Goal: Task Accomplishment & Management: Complete application form

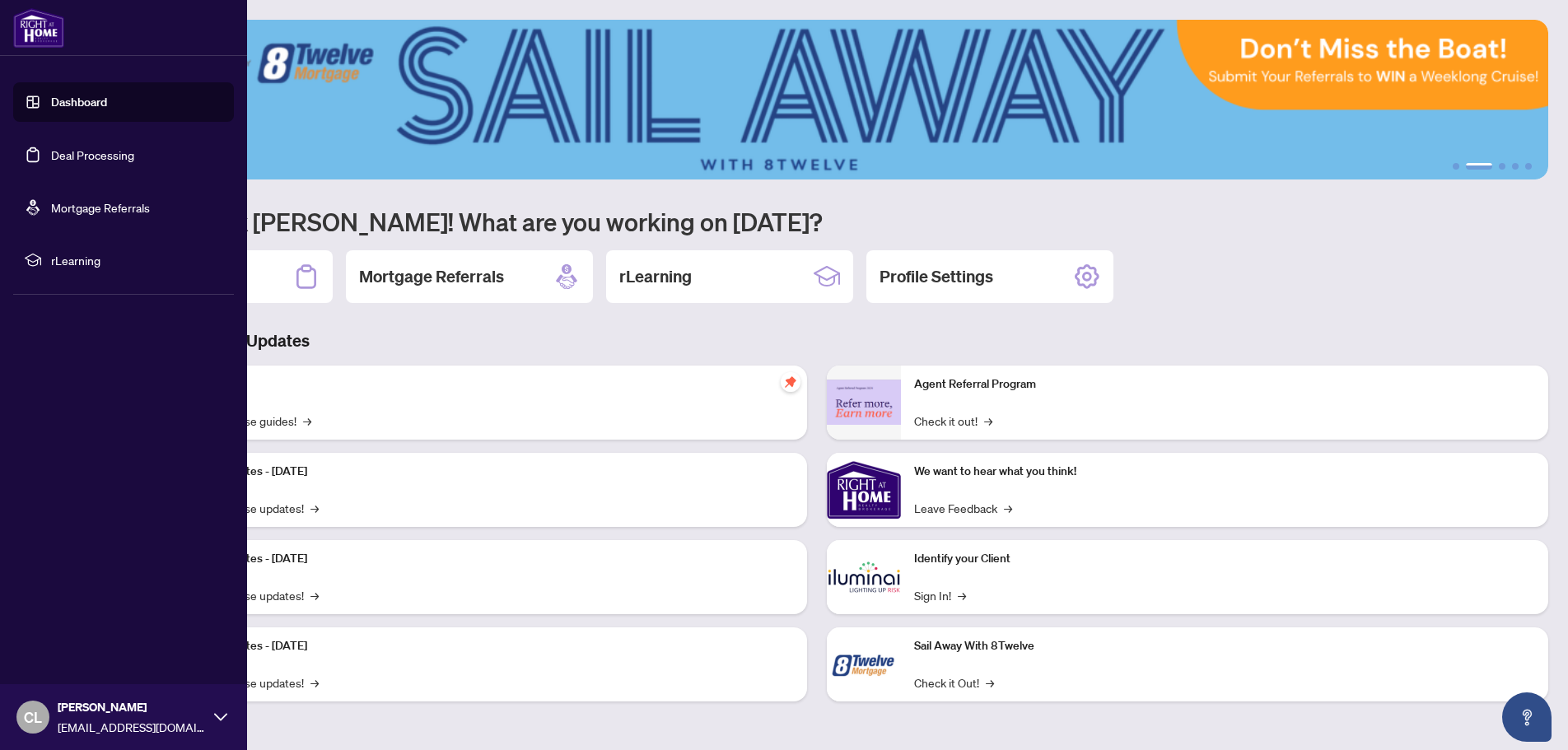
click at [76, 155] on link "Deal Processing" at bounding box center [93, 155] width 83 height 15
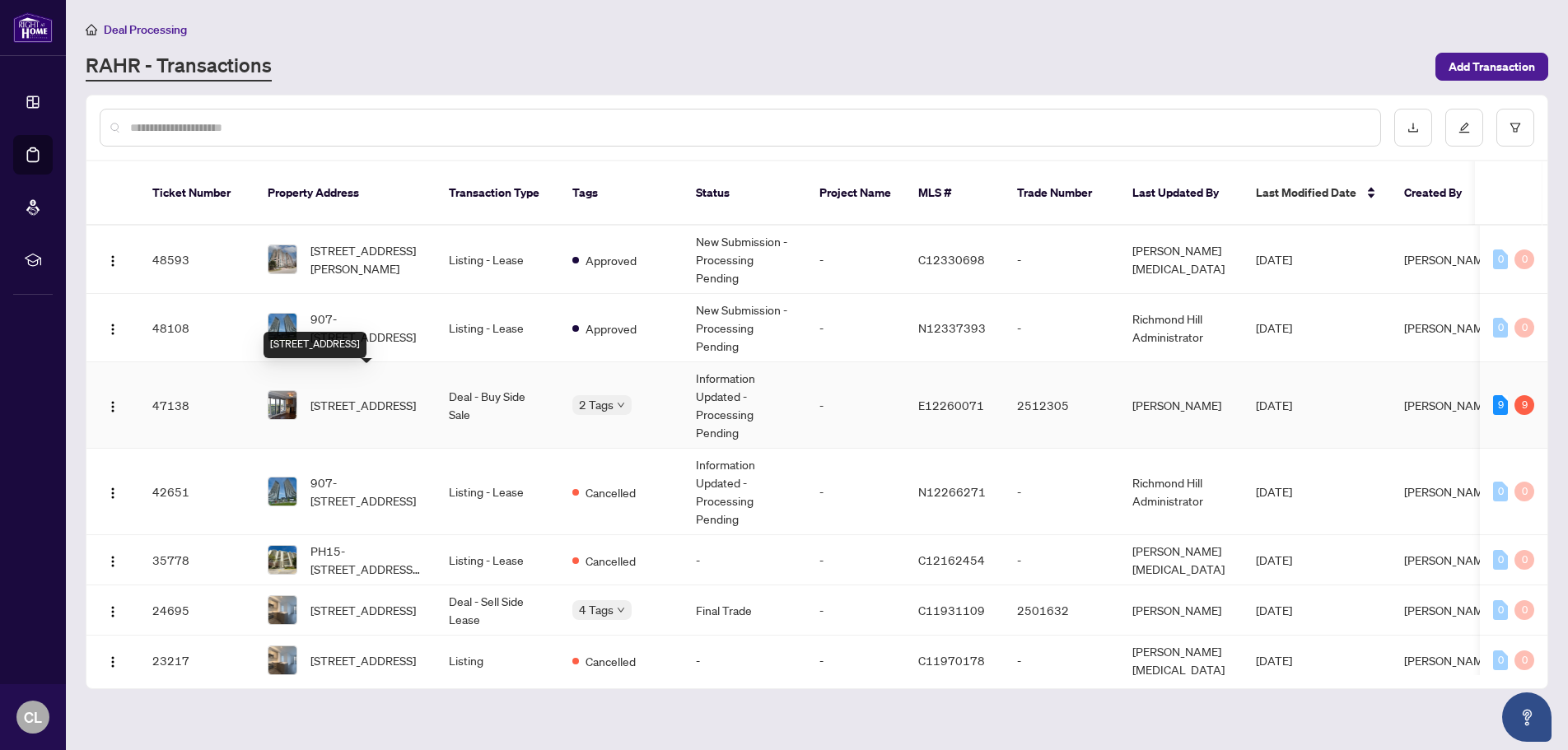
click at [370, 396] on span "[STREET_ADDRESS]" at bounding box center [362, 405] width 105 height 18
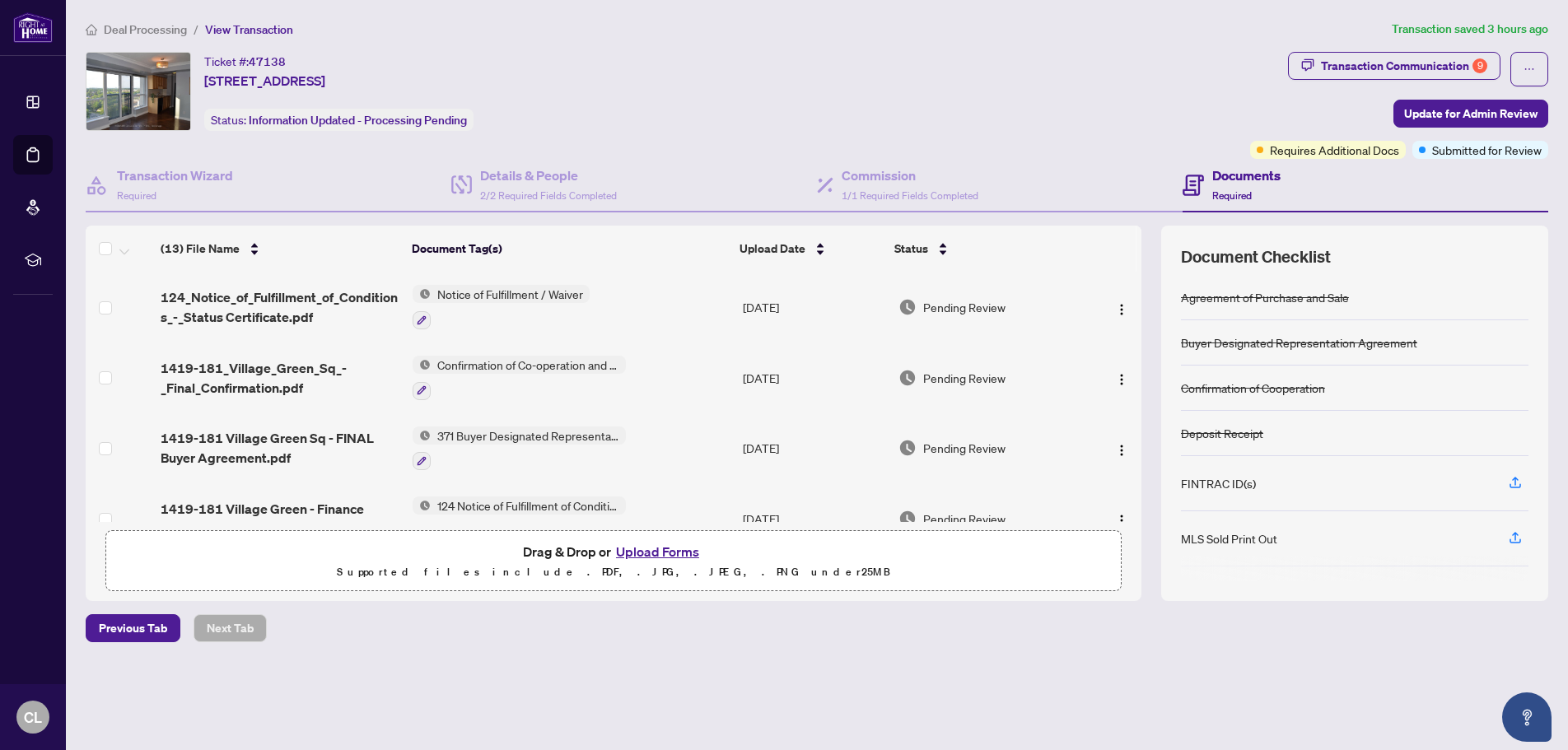
click at [635, 548] on button "Upload Forms" at bounding box center [657, 552] width 93 height 22
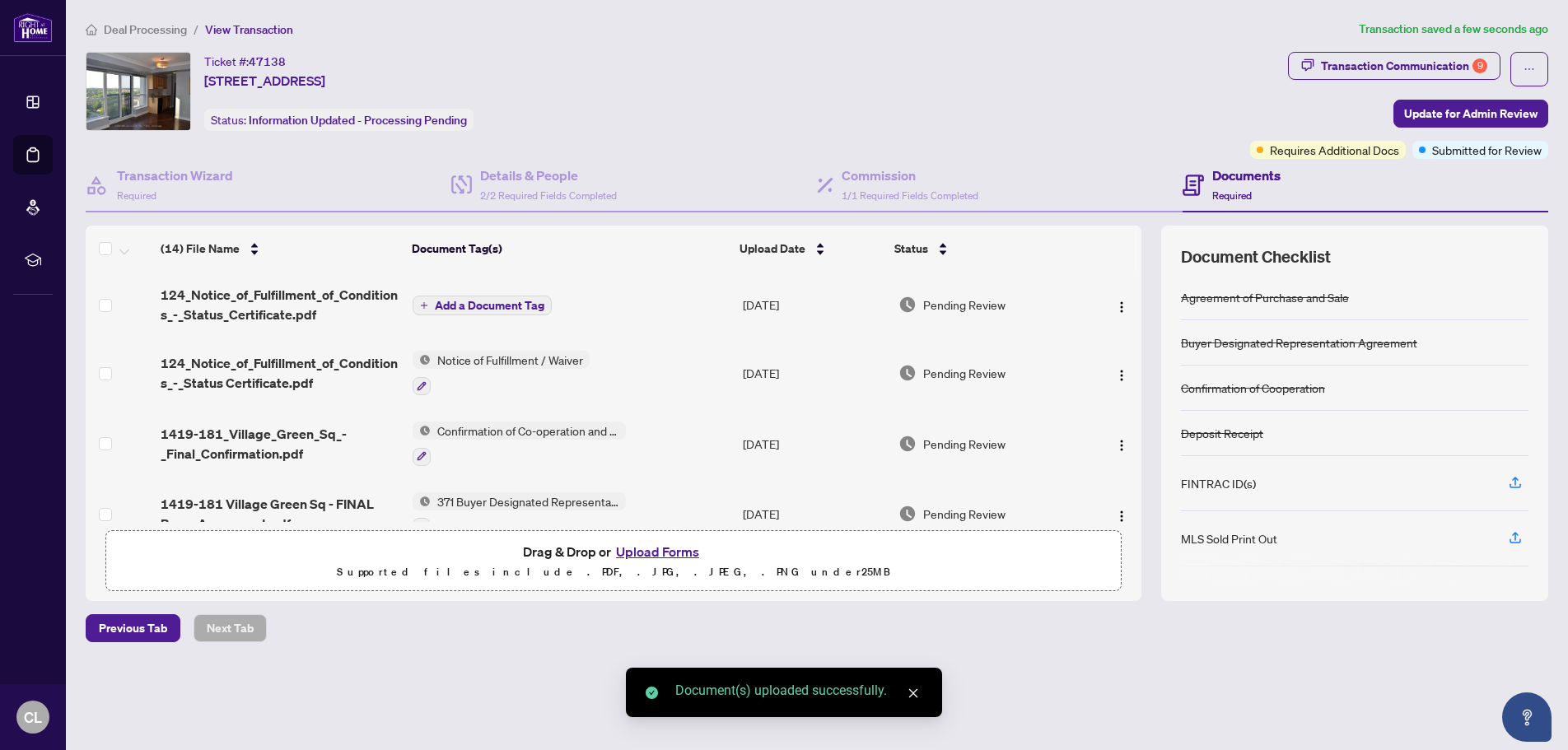
click at [495, 303] on span "Add a Document Tag" at bounding box center [489, 305] width 110 height 11
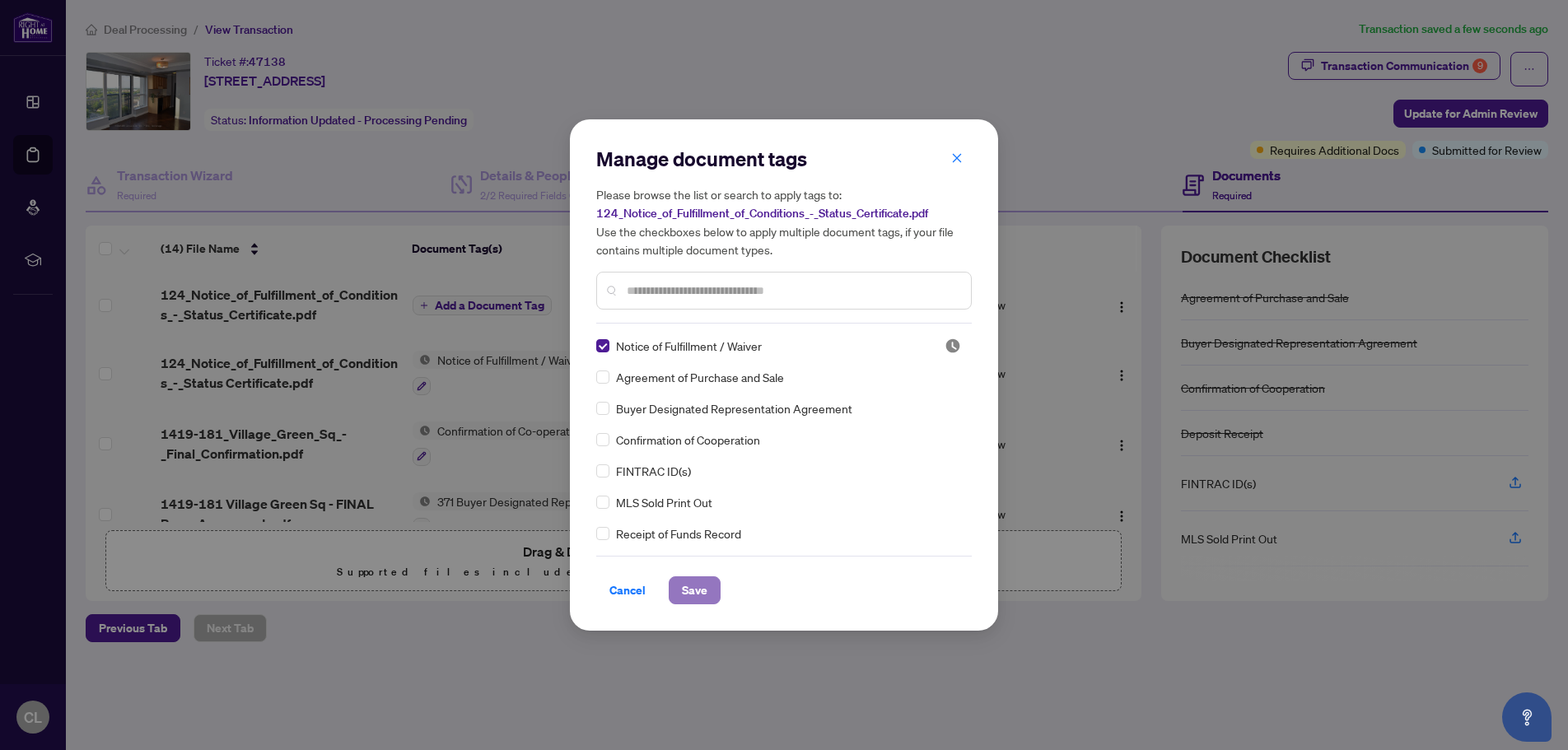
click at [687, 588] on span "Save" at bounding box center [694, 590] width 25 height 26
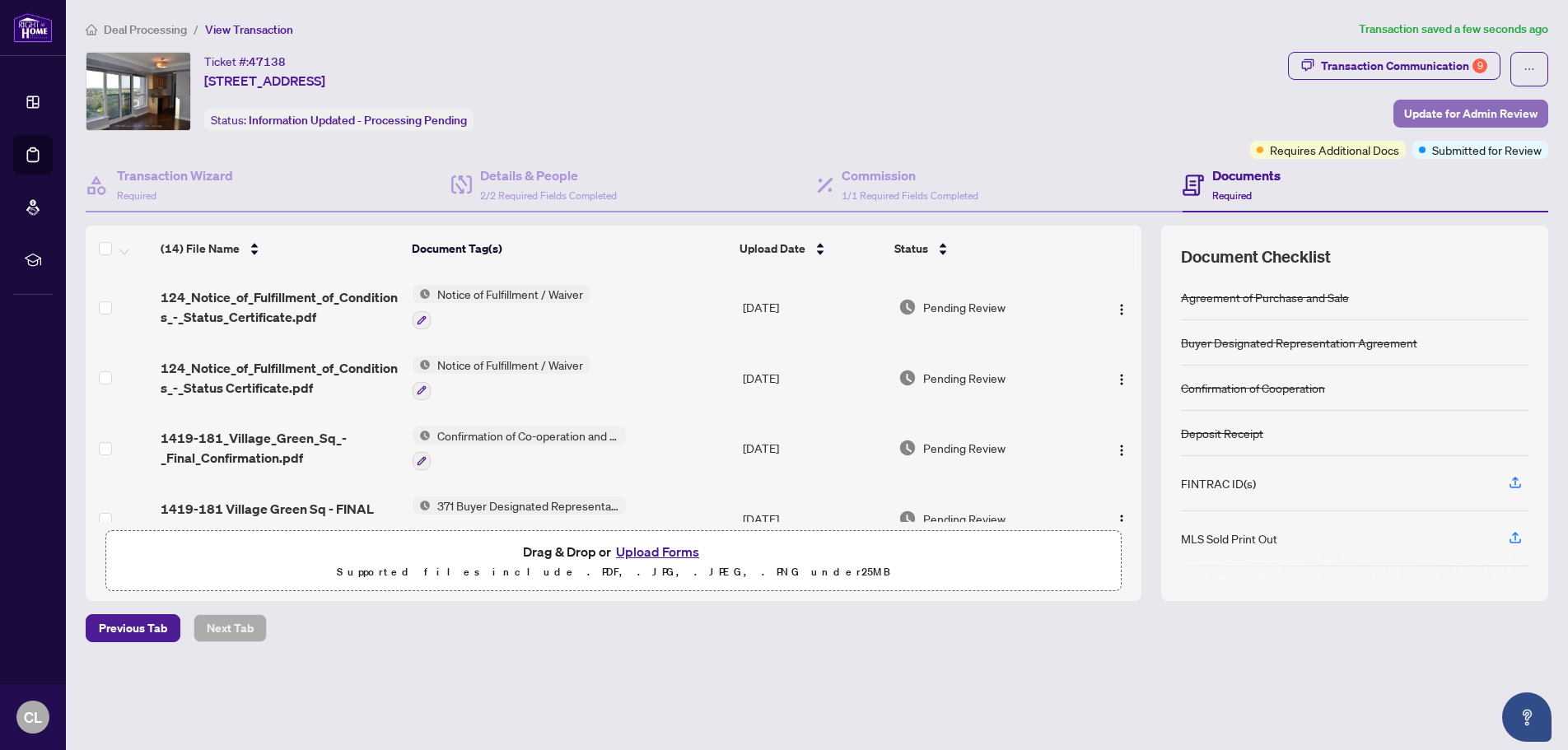
click at [1461, 116] on span "Update for Admin Review" at bounding box center [1472, 114] width 134 height 26
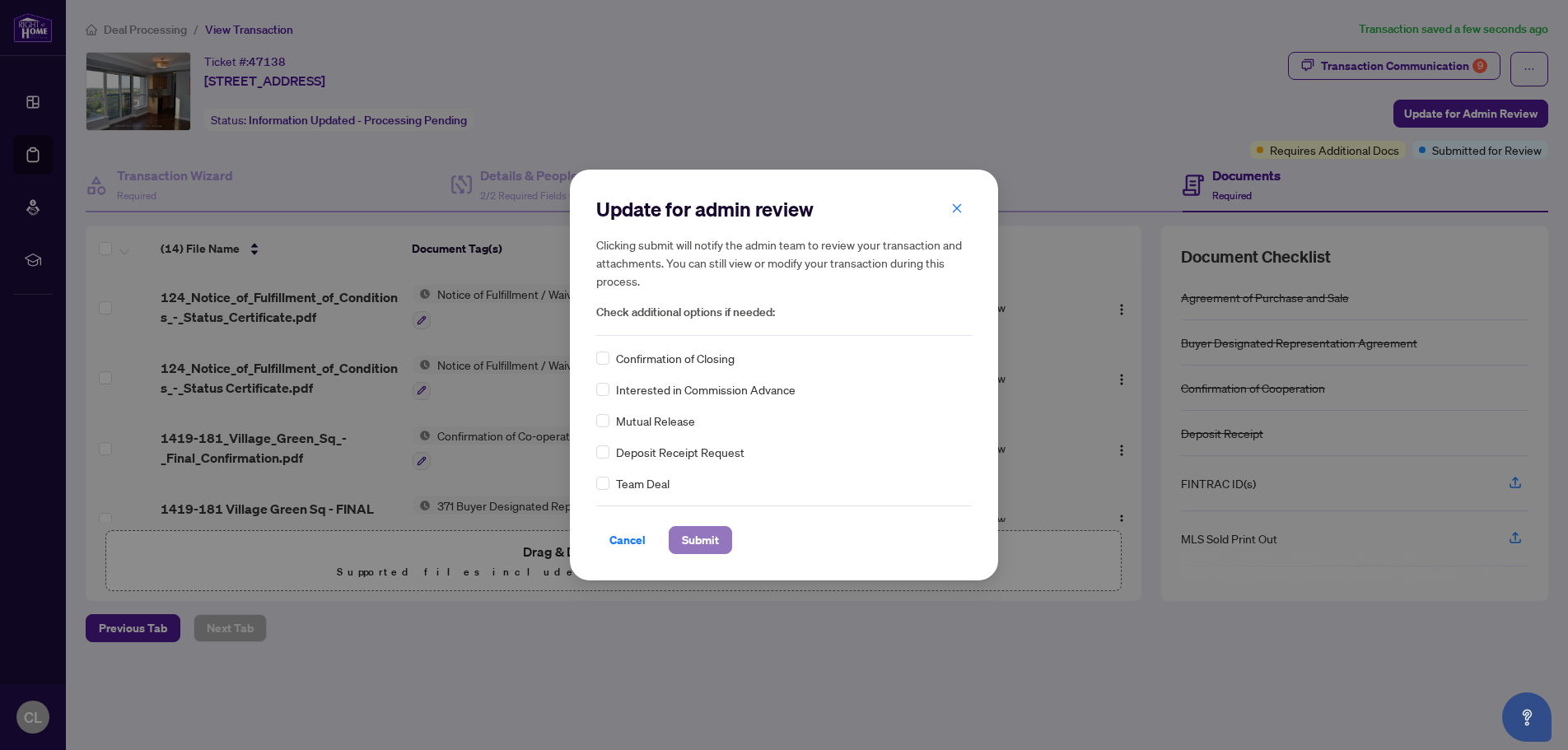
click at [702, 538] on span "Submit" at bounding box center [701, 541] width 37 height 26
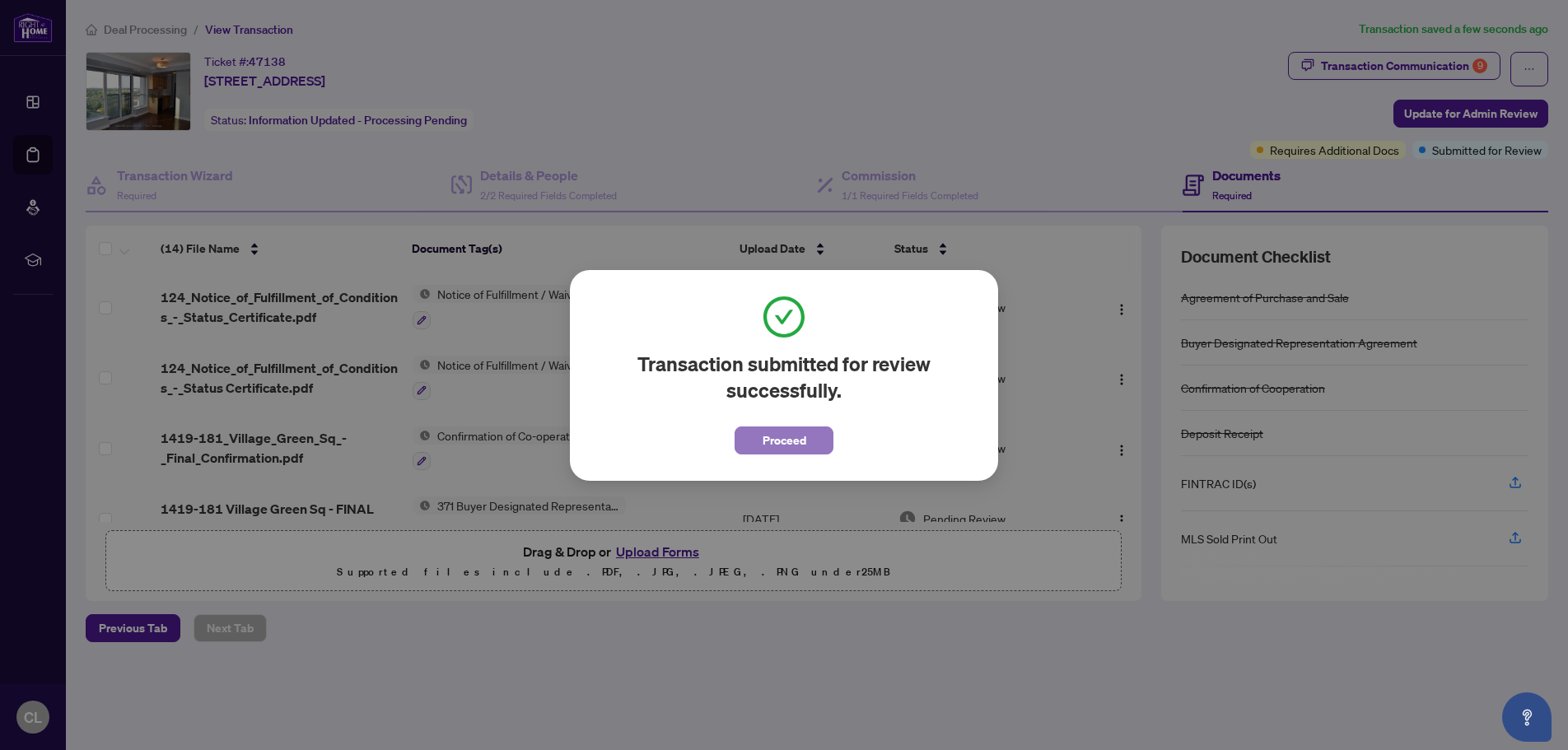
click at [807, 441] on button "Proceed" at bounding box center [784, 441] width 99 height 28
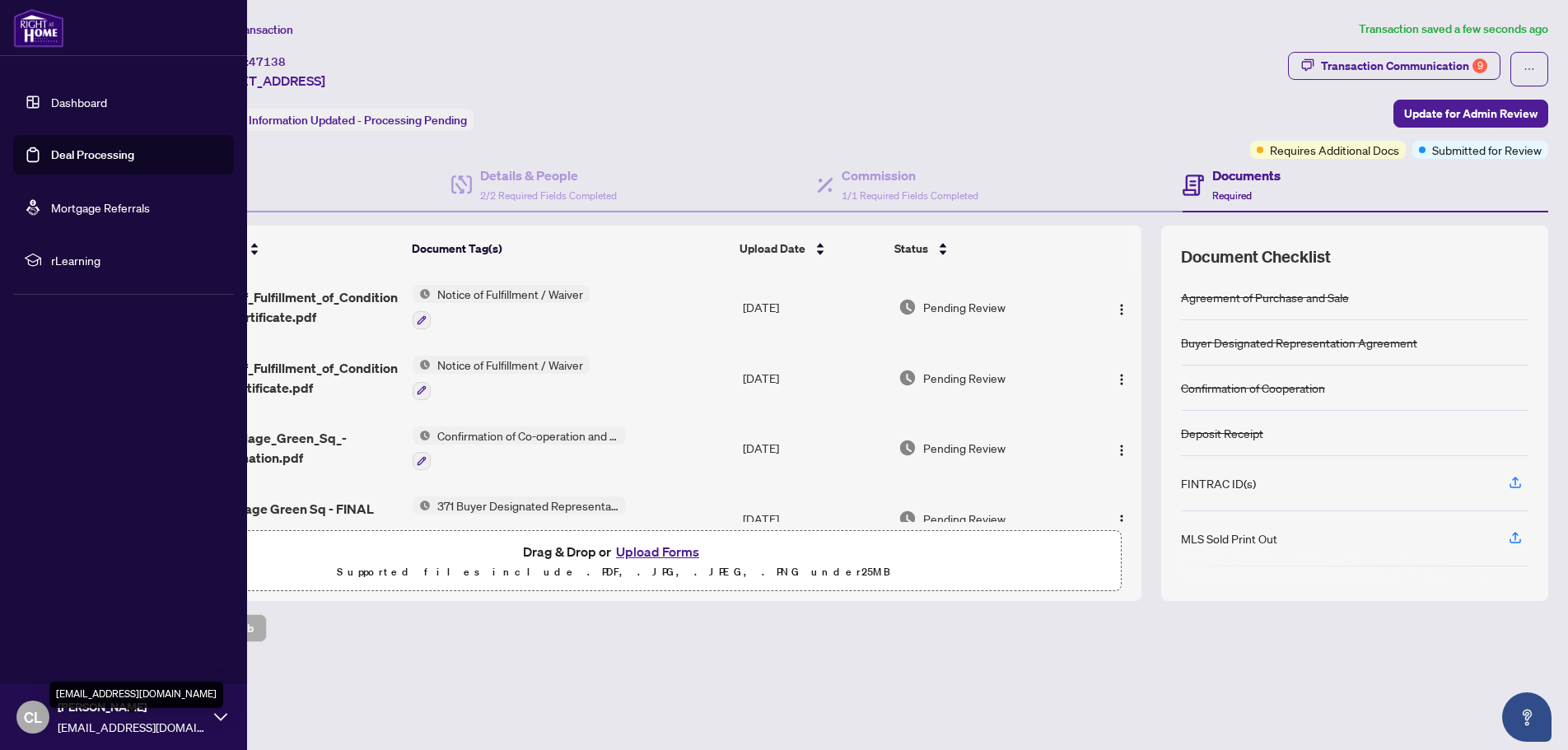
click at [106, 724] on span "[EMAIL_ADDRESS][DOMAIN_NAME]" at bounding box center [131, 727] width 149 height 18
click at [66, 621] on span "Logout" at bounding box center [66, 620] width 37 height 26
